Goal: Information Seeking & Learning: Learn about a topic

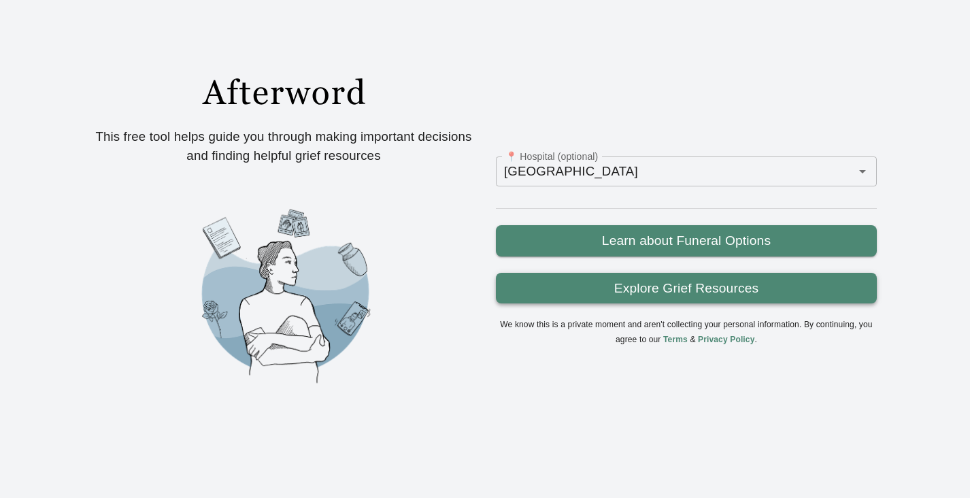
click at [683, 296] on link "Explore Grief Resources" at bounding box center [686, 288] width 381 height 31
click at [649, 286] on link "Explore Grief Resources" at bounding box center [686, 288] width 381 height 31
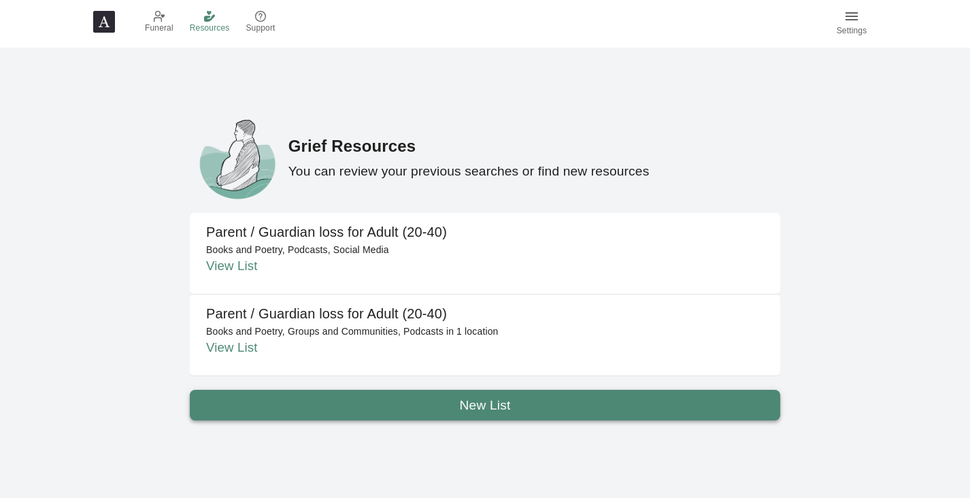
click at [446, 403] on link "New List" at bounding box center [485, 405] width 590 height 31
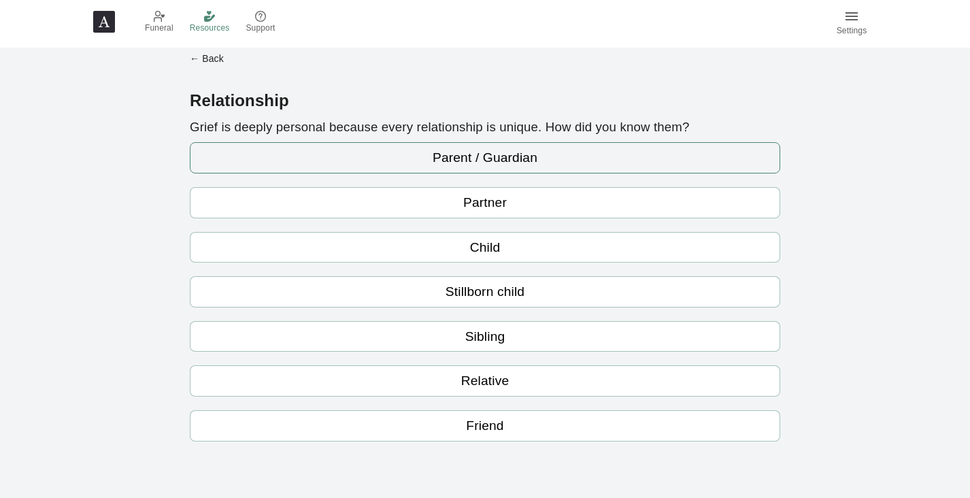
click at [462, 154] on link "Parent / Guardian" at bounding box center [485, 157] width 590 height 31
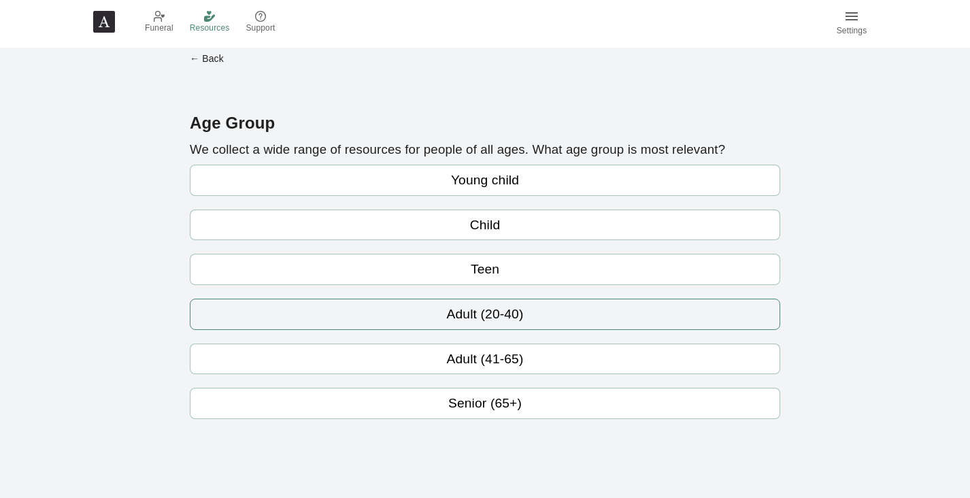
click at [474, 311] on link "Adult (20-40)" at bounding box center [485, 313] width 590 height 31
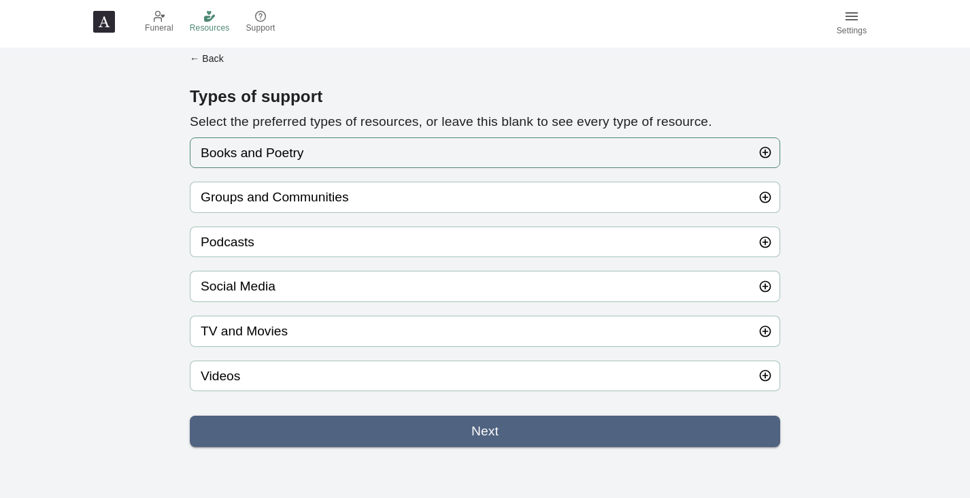
click at [357, 158] on button "Books and Poetry" at bounding box center [485, 152] width 590 height 31
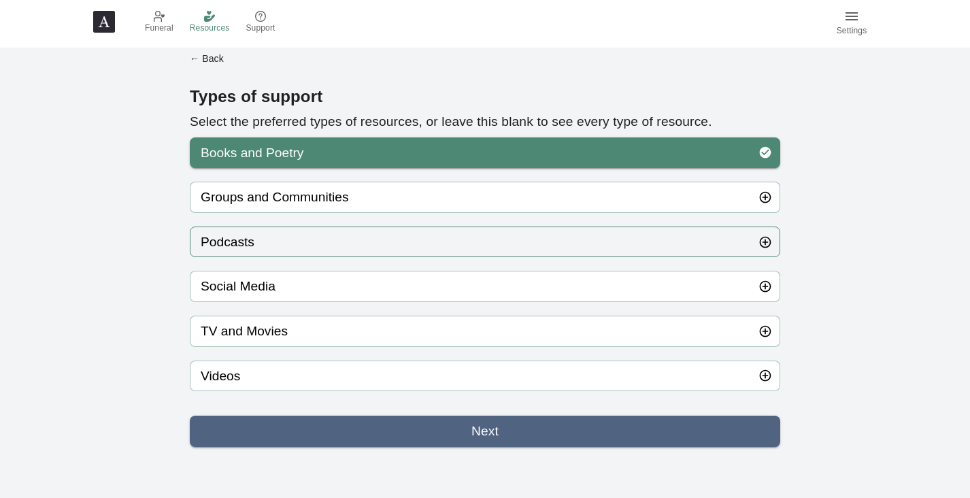
click at [320, 247] on button "Podcasts" at bounding box center [485, 241] width 590 height 31
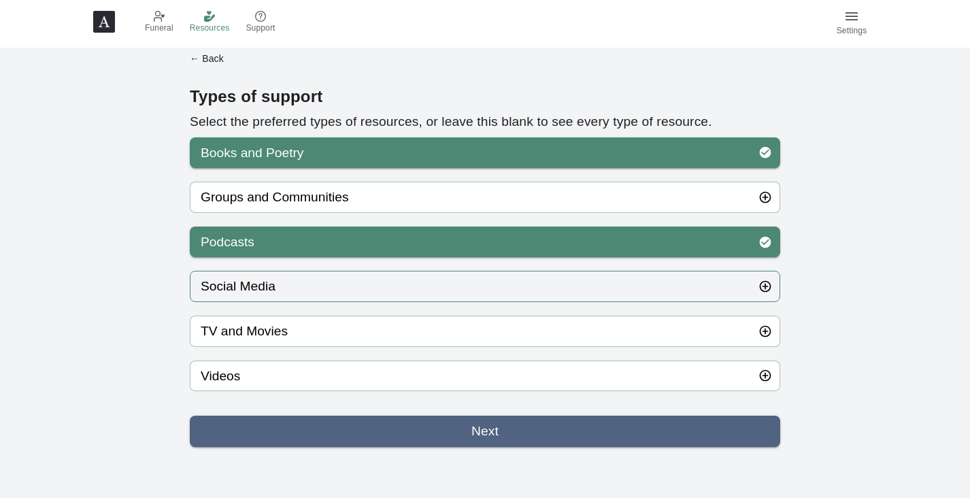
click at [300, 286] on button "Social Media" at bounding box center [485, 286] width 590 height 31
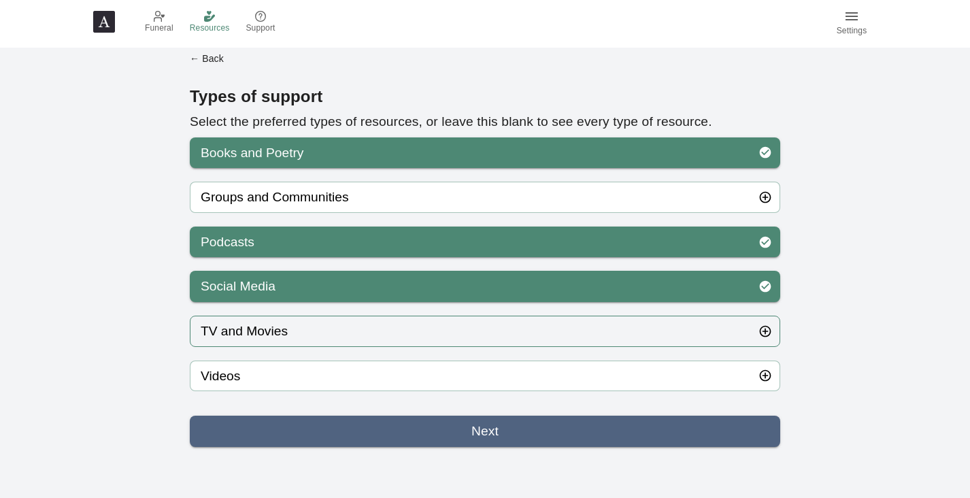
click at [293, 328] on button "TV and Movies" at bounding box center [485, 330] width 590 height 31
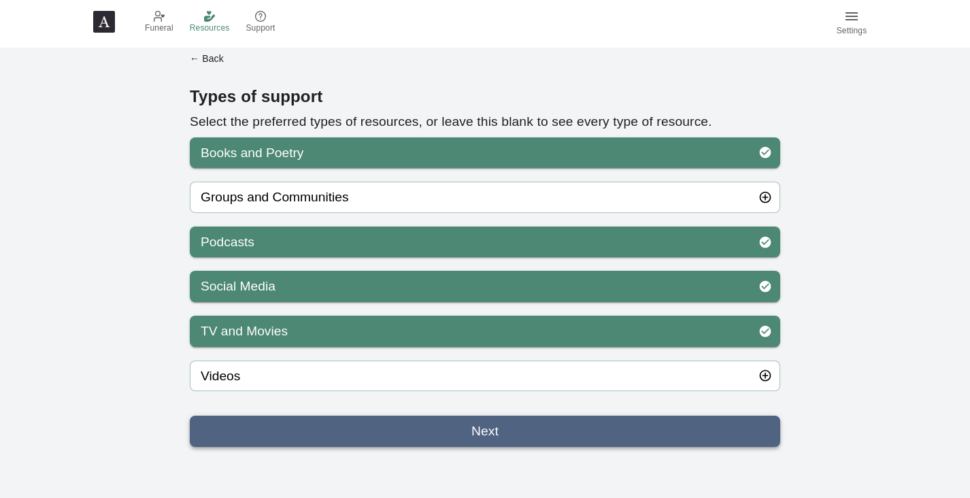
click at [412, 426] on link "Next" at bounding box center [485, 430] width 590 height 31
click at [204, 30] on span "Resources" at bounding box center [210, 29] width 40 height 14
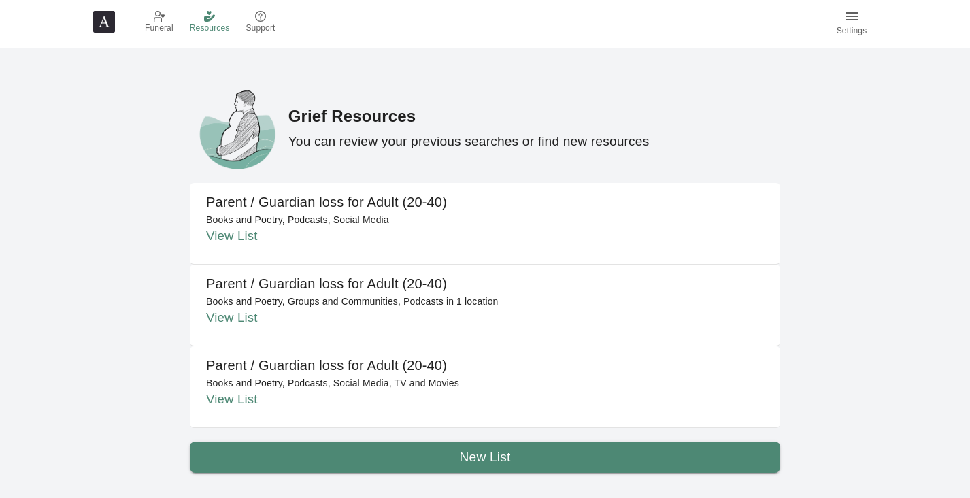
click at [231, 319] on link "View List" at bounding box center [232, 317] width 52 height 14
click at [430, 452] on link "New List" at bounding box center [485, 456] width 590 height 31
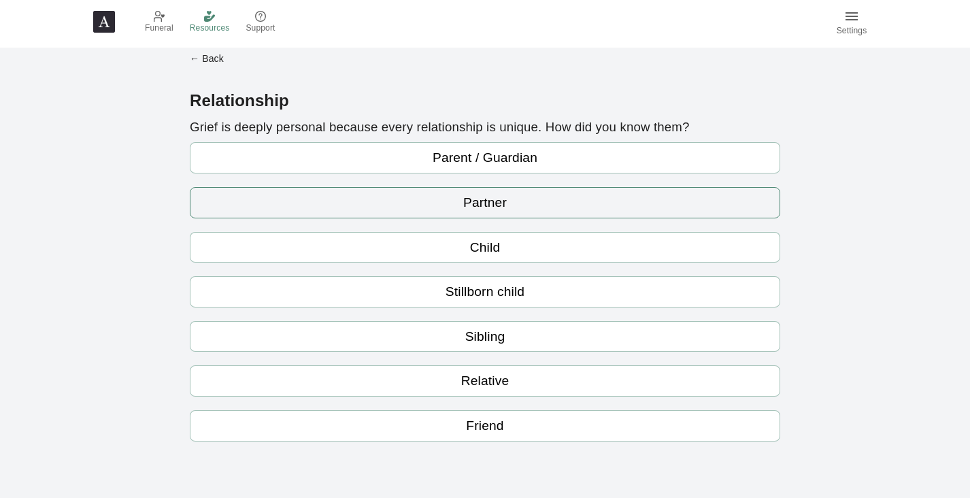
click at [449, 199] on link "Partner" at bounding box center [485, 202] width 590 height 31
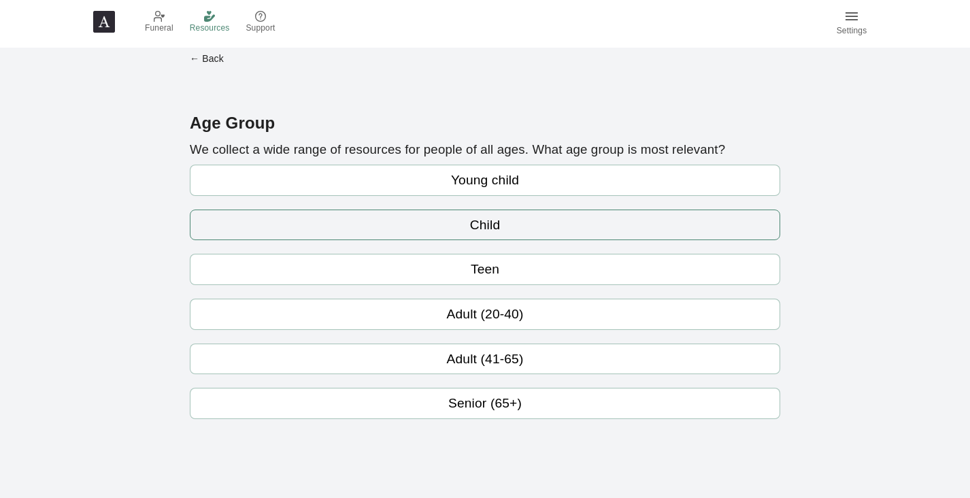
click at [463, 226] on link "Child" at bounding box center [485, 224] width 590 height 31
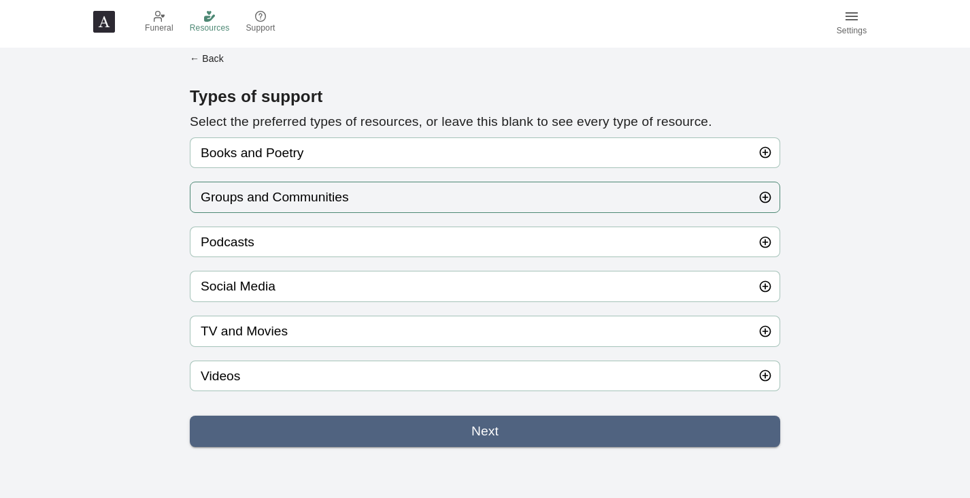
click at [340, 194] on button "Groups and Communities" at bounding box center [485, 197] width 590 height 31
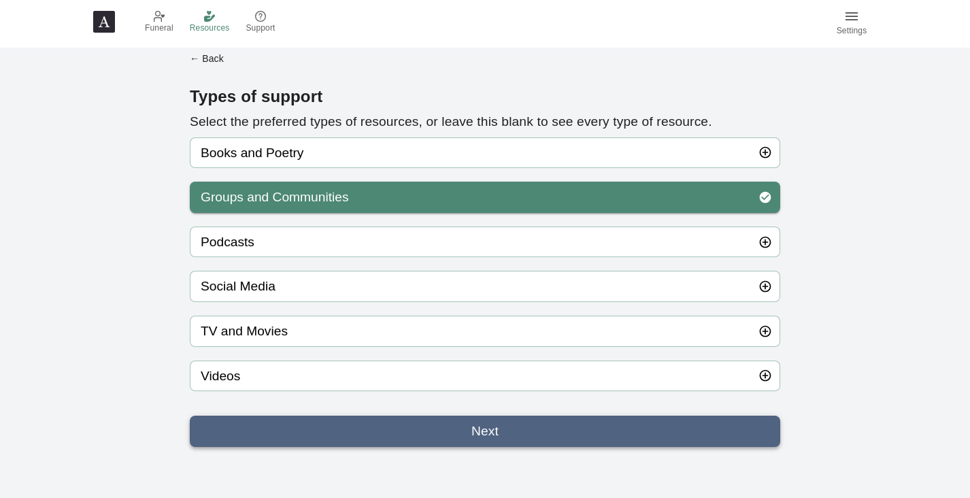
click at [468, 441] on link "Next" at bounding box center [485, 430] width 590 height 31
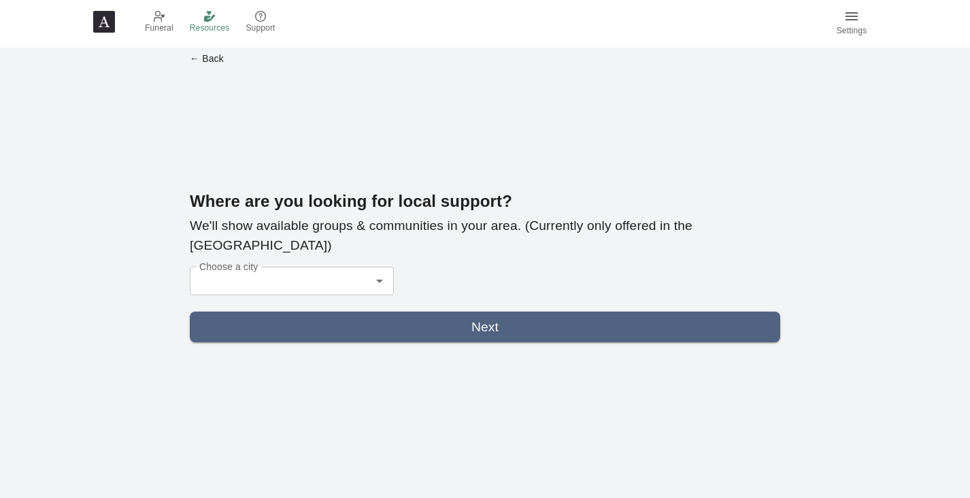
click at [279, 269] on input "Choose a city" at bounding box center [281, 281] width 171 height 29
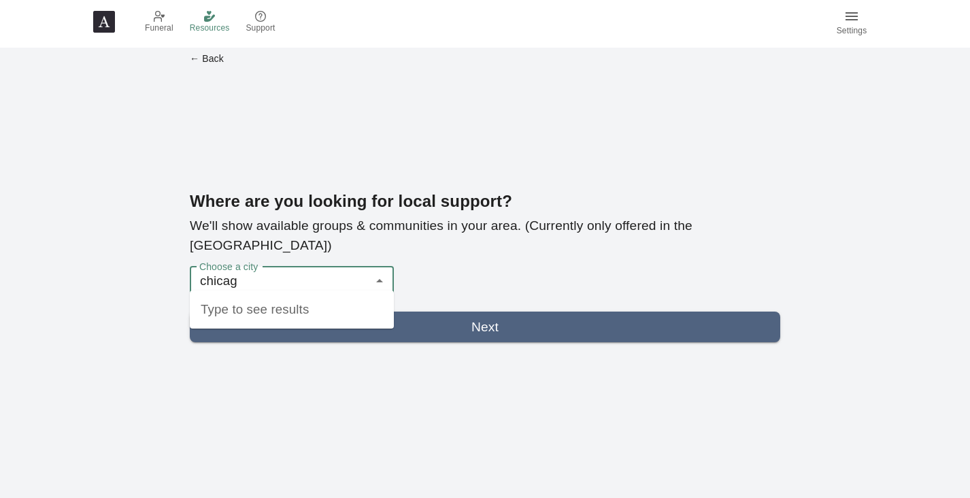
type input "[GEOGRAPHIC_DATA]"
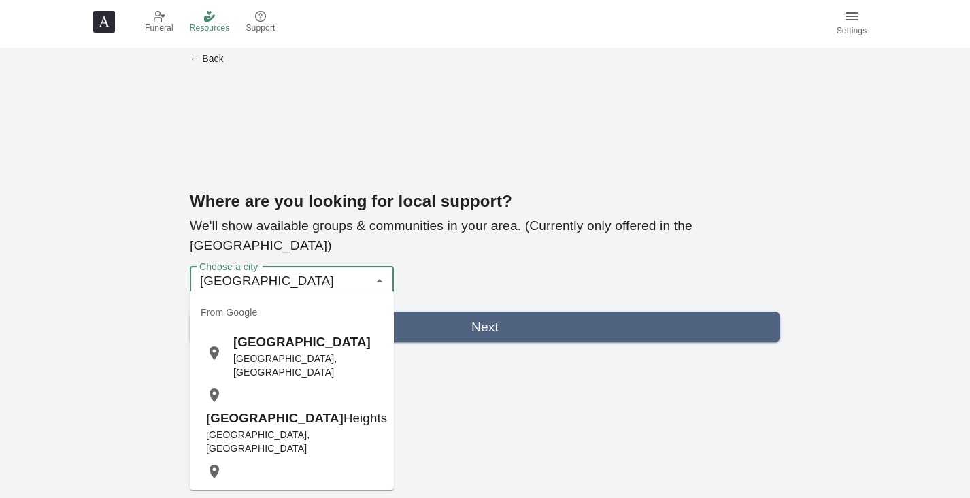
click at [274, 349] on span "[GEOGRAPHIC_DATA]" at bounding box center [301, 342] width 137 height 14
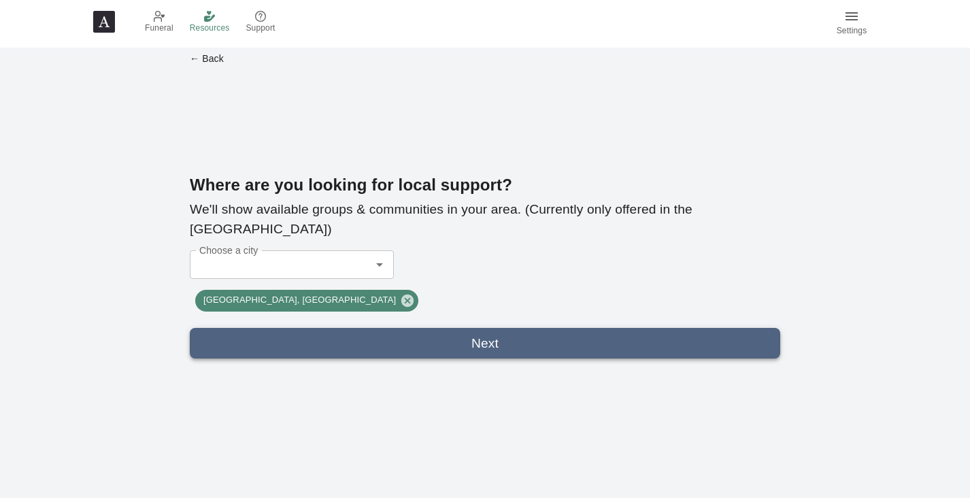
click at [395, 338] on link "Next" at bounding box center [485, 343] width 590 height 31
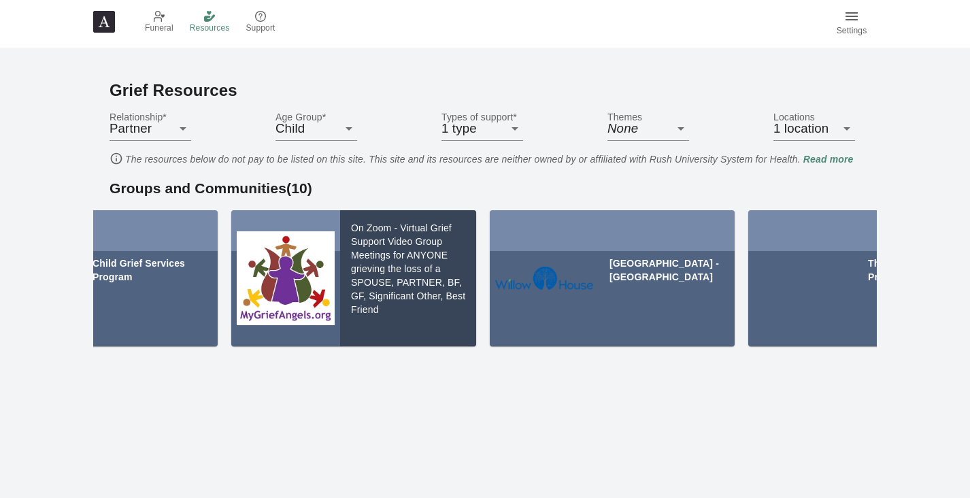
scroll to position [0, 448]
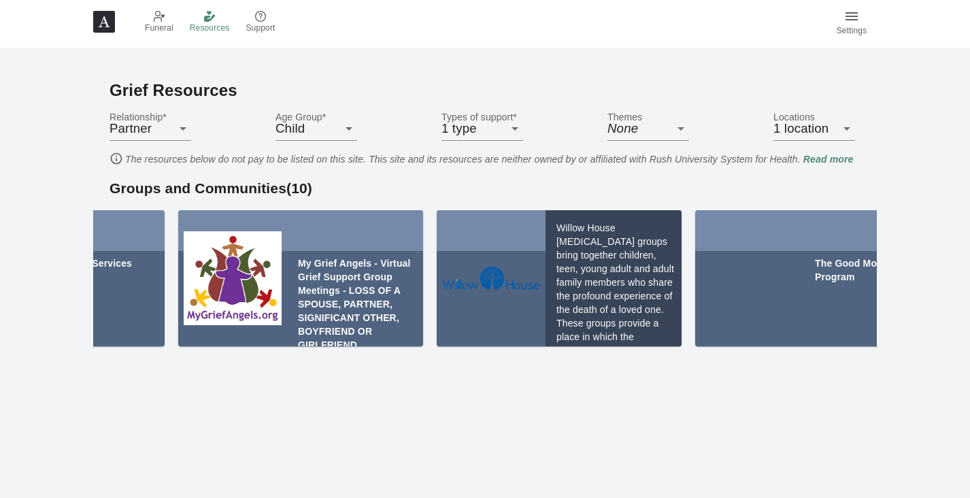
click at [560, 271] on div "Willow House [MEDICAL_DATA] groups bring together children, teen, young adult a…" at bounding box center [613, 278] width 136 height 136
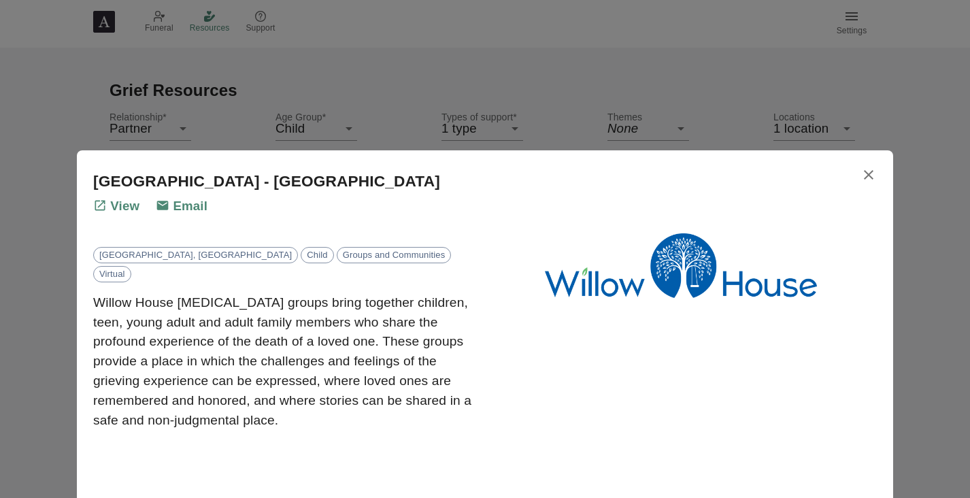
click at [284, 99] on div at bounding box center [485, 249] width 970 height 498
